Goal: Check status

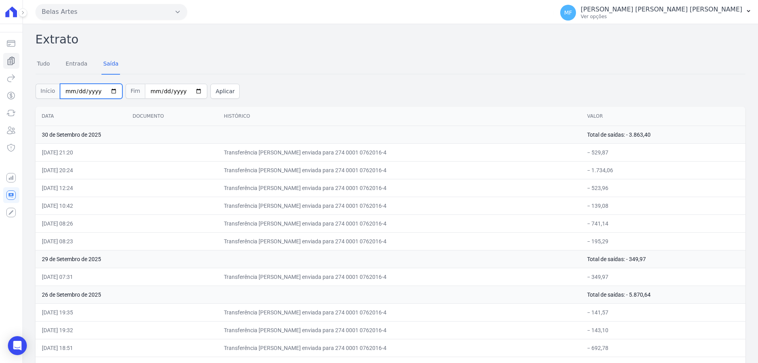
click at [114, 89] on input "[DATE]" at bounding box center [91, 91] width 62 height 15
click at [110, 89] on input "[DATE]" at bounding box center [91, 91] width 62 height 15
type input "2025-08-20"
click at [211, 89] on button "Aplicar" at bounding box center [225, 91] width 29 height 15
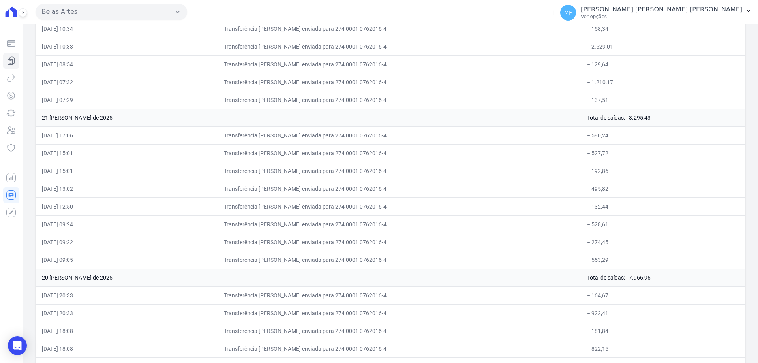
scroll to position [10222, 0]
